Goal: Transaction & Acquisition: Purchase product/service

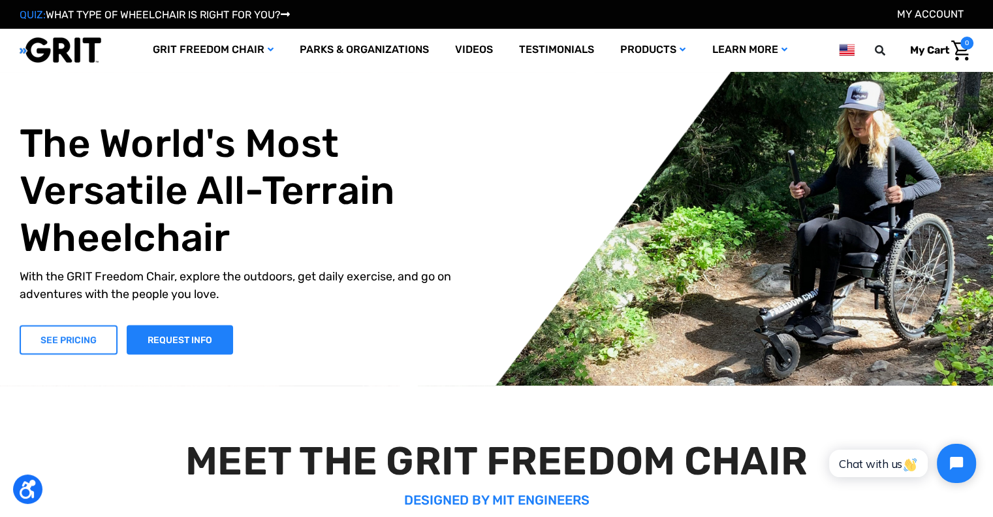
click at [57, 331] on link "SEE PRICING" at bounding box center [69, 339] width 98 height 29
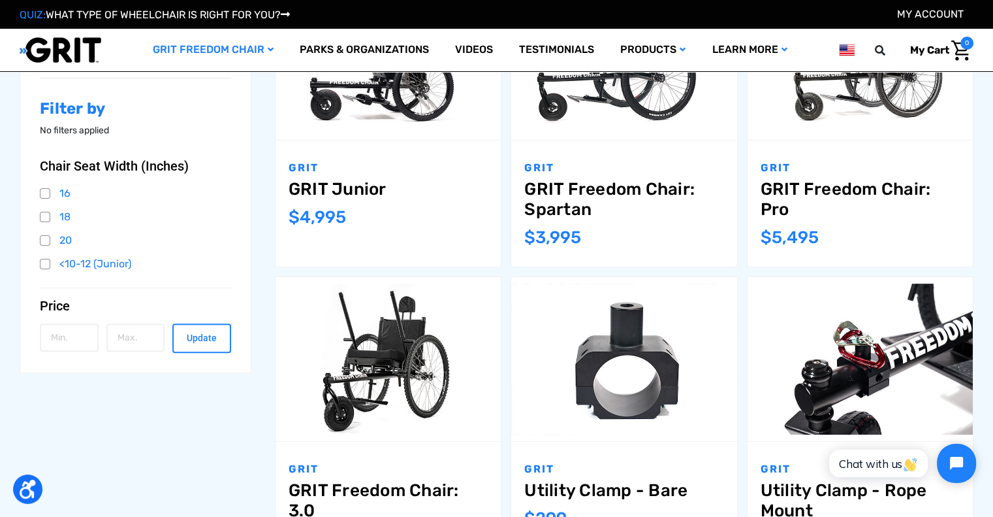
scroll to position [455, 0]
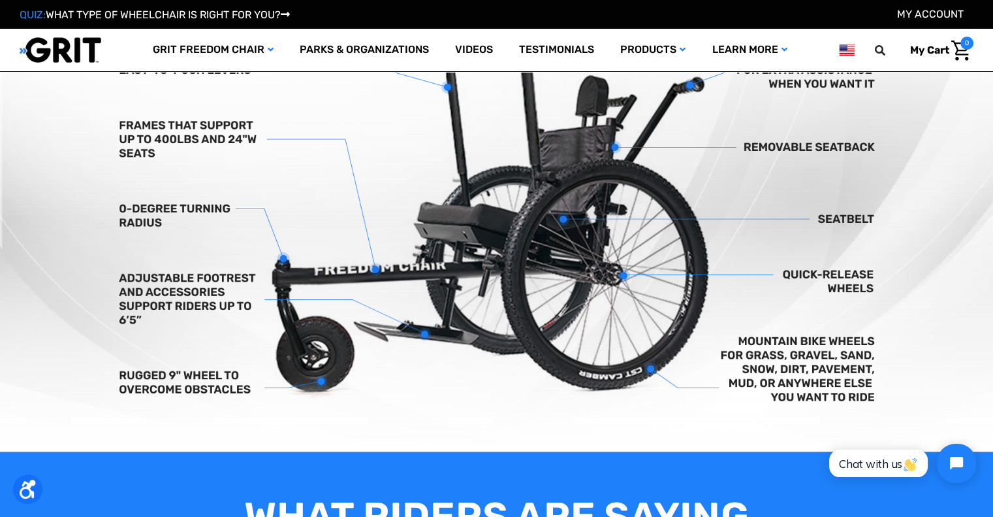
scroll to position [457, 0]
